Goal: Information Seeking & Learning: Understand process/instructions

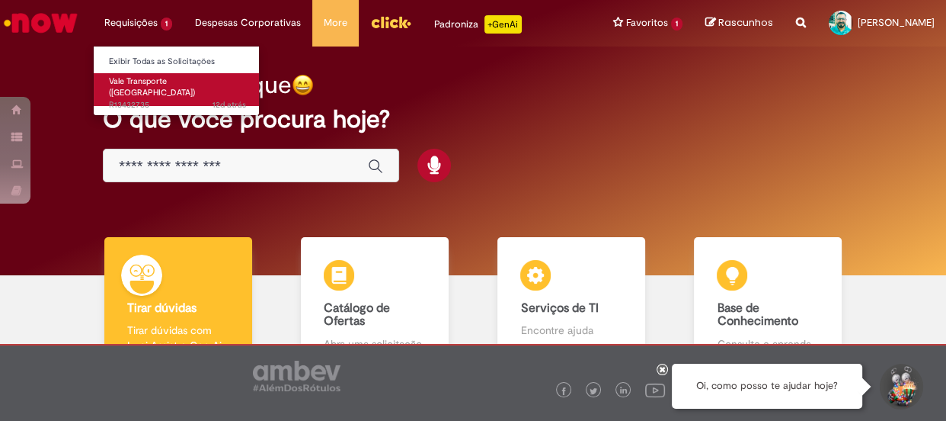
click at [132, 99] on span "12d atrás 12 dias atrás R13432735" at bounding box center [177, 105] width 137 height 12
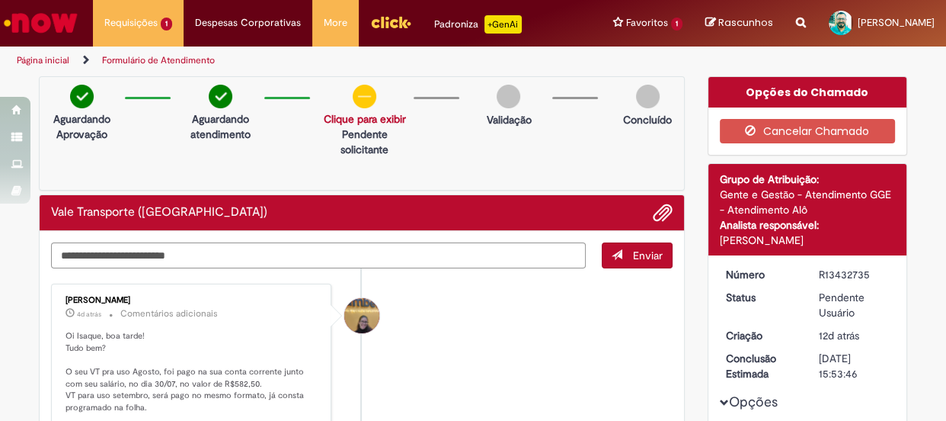
click at [344, 251] on textarea "Digite sua mensagem aqui..." at bounding box center [318, 255] width 535 height 26
type textarea "**********"
click at [648, 258] on span "Enviar" at bounding box center [648, 255] width 30 height 14
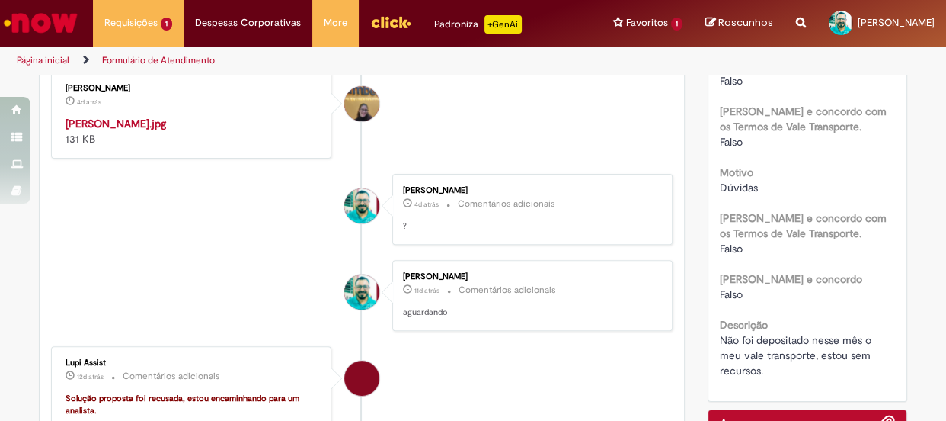
scroll to position [554, 0]
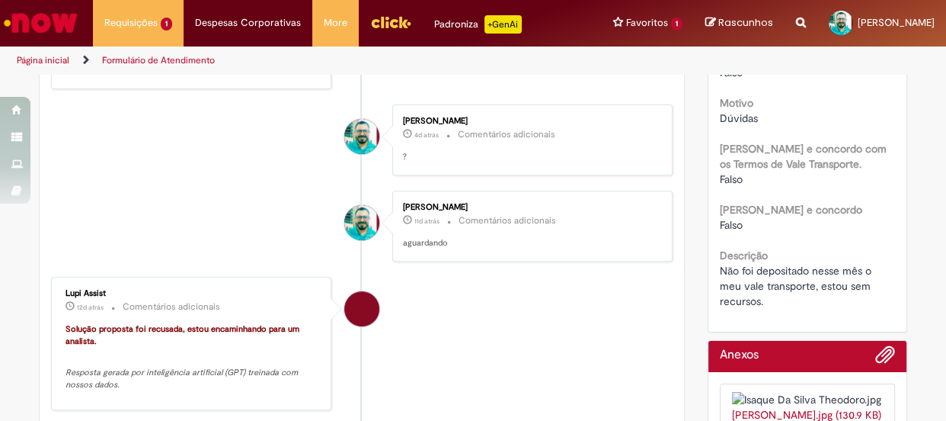
click at [191, 46] on img "Histórico de tíquete" at bounding box center [193, 46] width 254 height 0
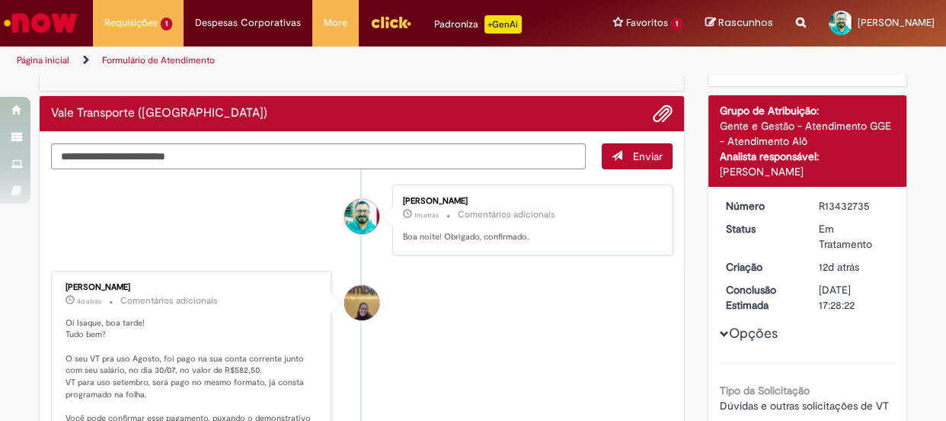
scroll to position [0, 0]
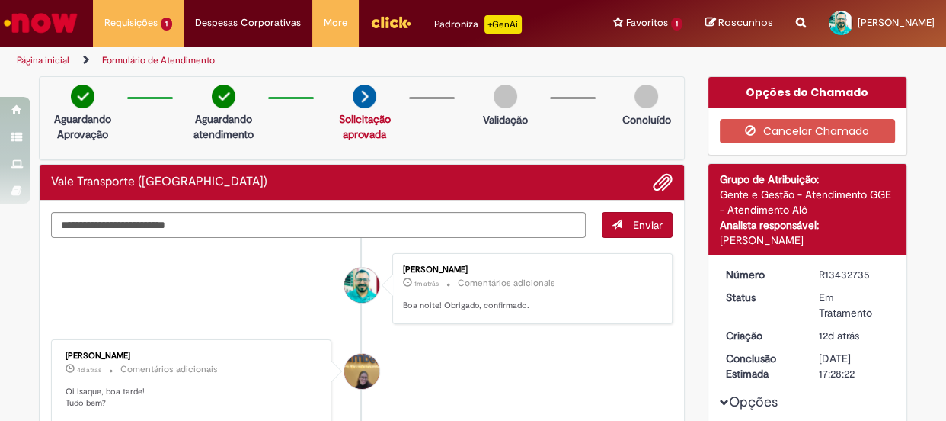
click at [808, 95] on div "Opções do Chamado" at bounding box center [808, 92] width 199 height 30
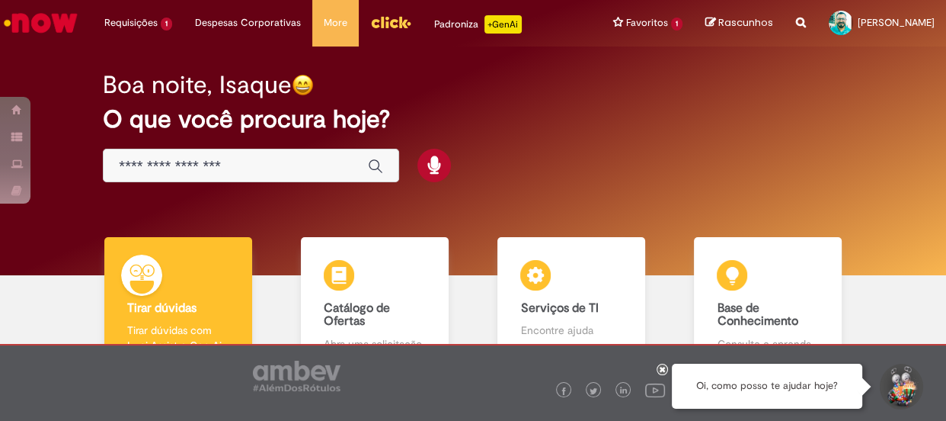
click at [207, 162] on input "Basta digitar aqui" at bounding box center [236, 167] width 234 height 18
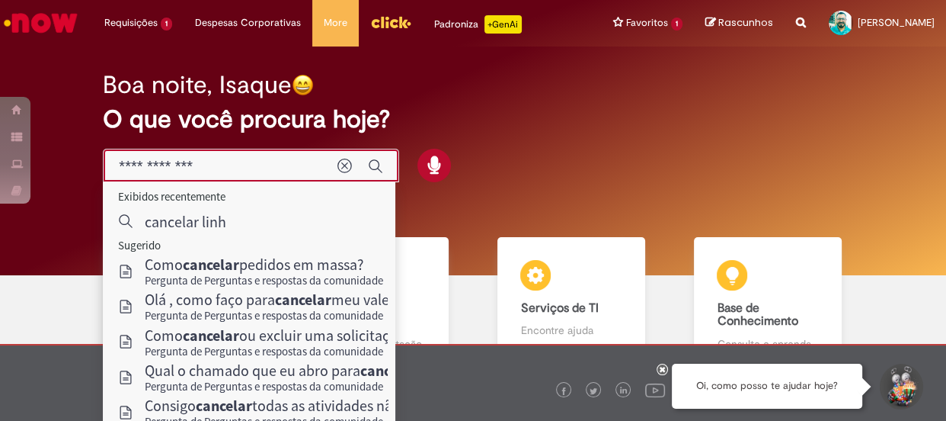
type input "**********"
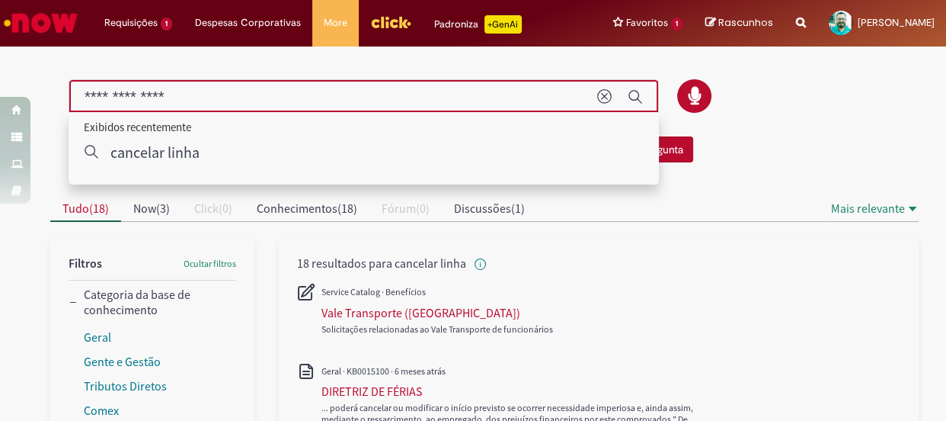
drag, startPoint x: 177, startPoint y: 91, endPoint x: 24, endPoint y: 93, distance: 153.2
click at [27, 93] on div "Não encontrou o que procurava? Pergunte à comunidade! Fazer uma Pergunta" at bounding box center [472, 109] width 891 height 121
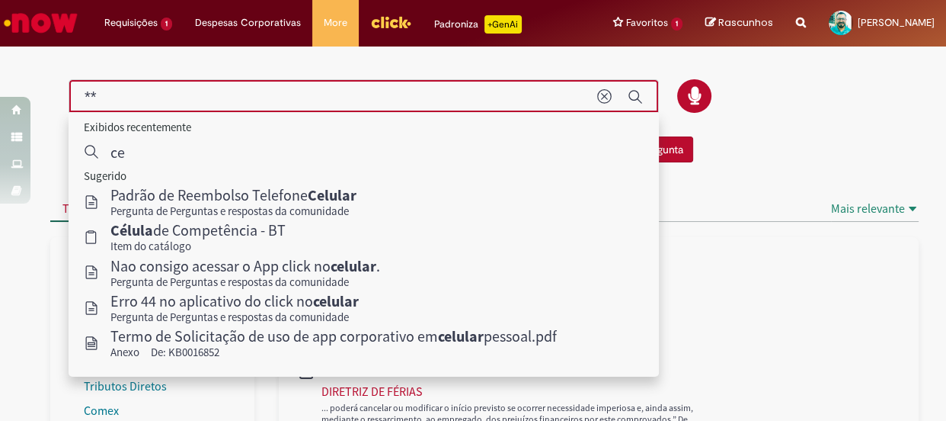
type input "*"
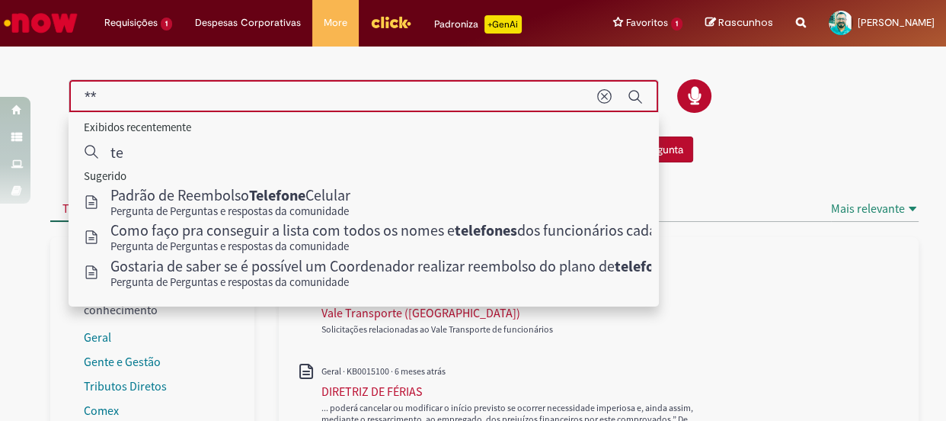
type input "*"
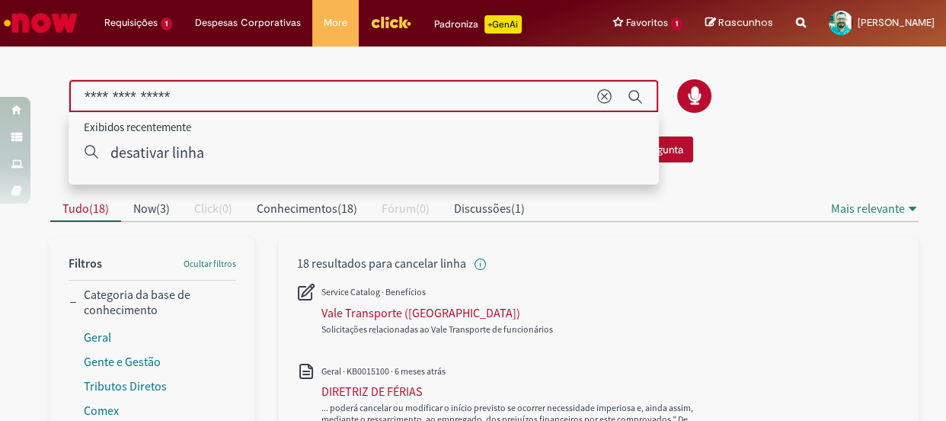
type input "**********"
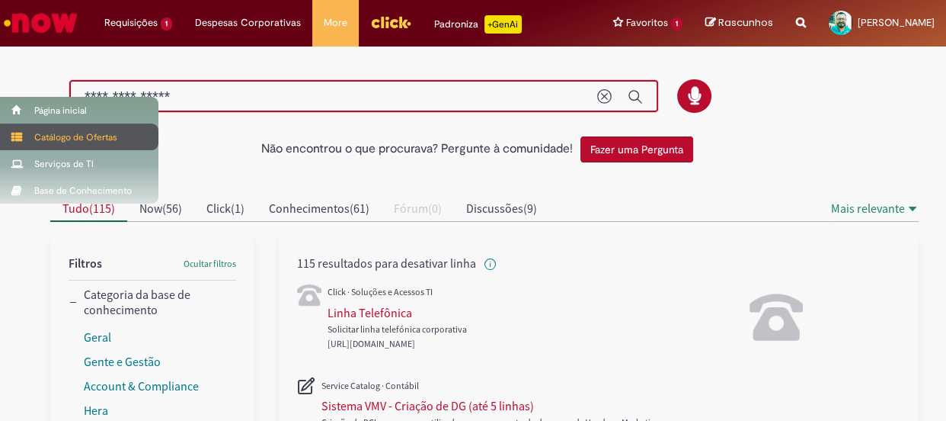
scroll to position [69, 0]
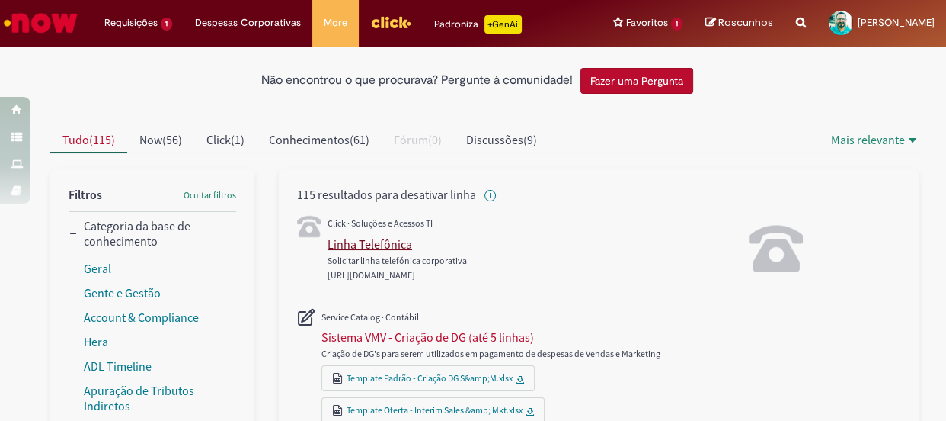
click at [347, 241] on div "Linha Telefônica" at bounding box center [370, 243] width 85 height 15
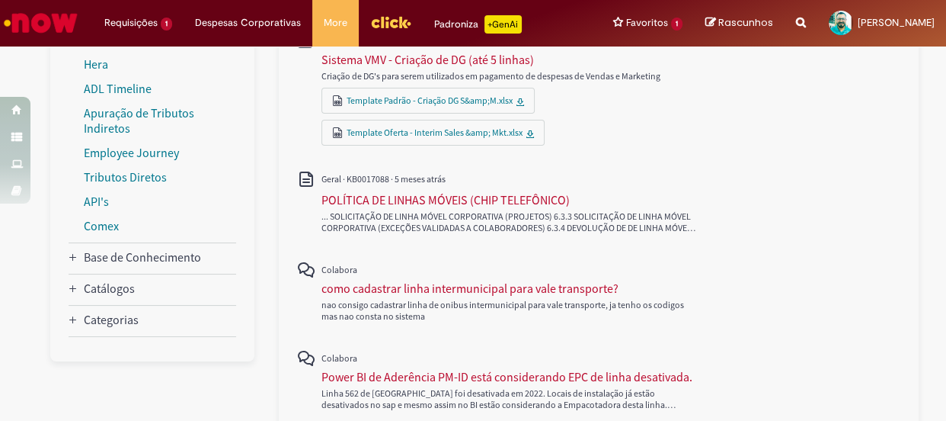
scroll to position [415, 0]
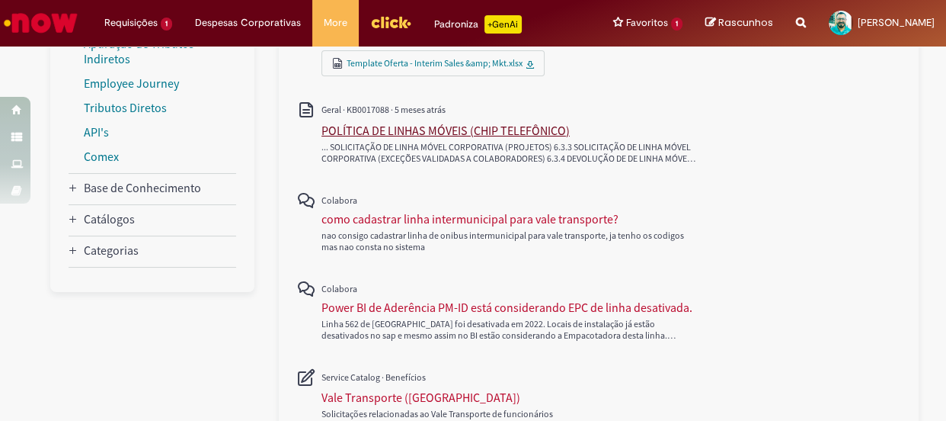
click at [418, 124] on div "POLÍTICA DE LINHAS MÓVEIS (CHIP TELEFÔNICO)" at bounding box center [446, 130] width 248 height 15
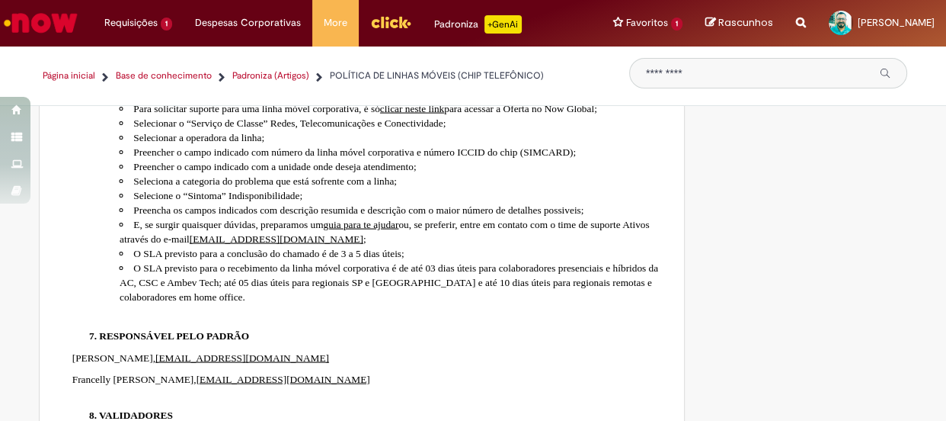
scroll to position [3048, 0]
